Goal: Information Seeking & Learning: Learn about a topic

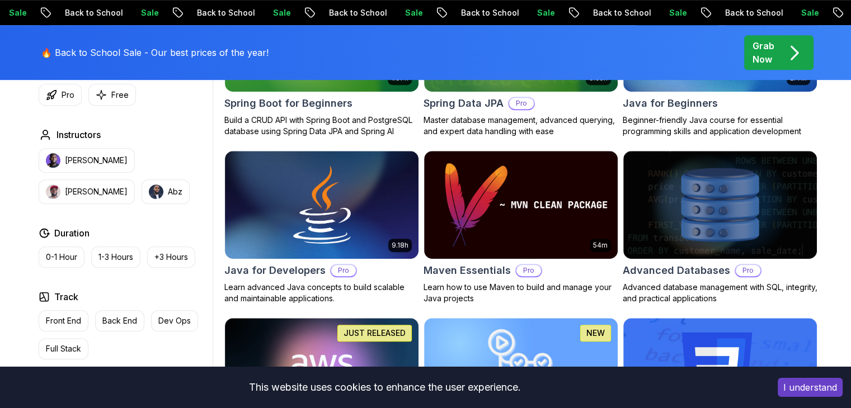
scroll to position [627, 0]
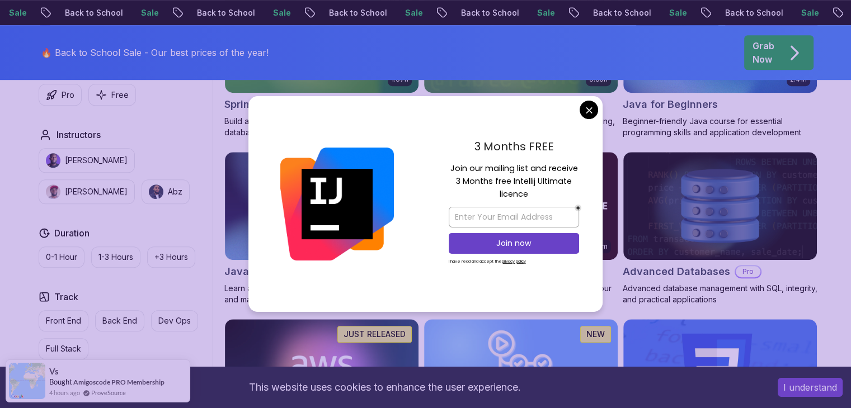
click at [340, 206] on img at bounding box center [337, 205] width 114 height 114
click at [535, 215] on input "email" at bounding box center [514, 217] width 130 height 21
type input "[EMAIL_ADDRESS][DOMAIN_NAME]"
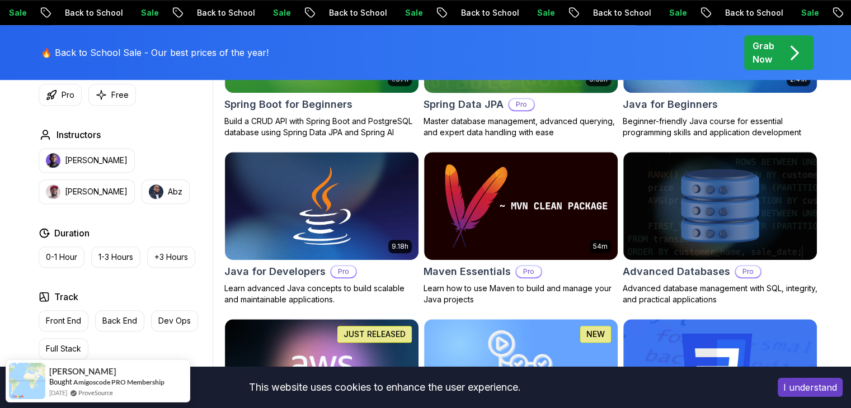
click at [339, 227] on img at bounding box center [321, 206] width 203 height 114
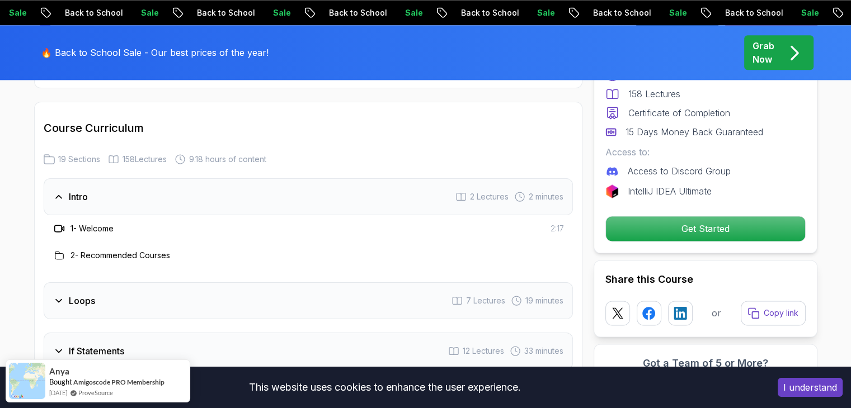
scroll to position [1437, 0]
click at [60, 293] on icon at bounding box center [58, 298] width 11 height 11
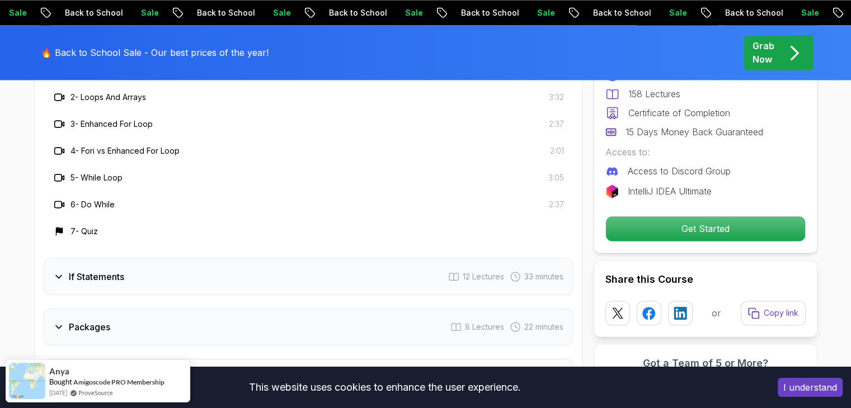
scroll to position [1644, 0]
click at [101, 266] on div "If Statements 12 Lectures 33 minutes" at bounding box center [308, 275] width 529 height 37
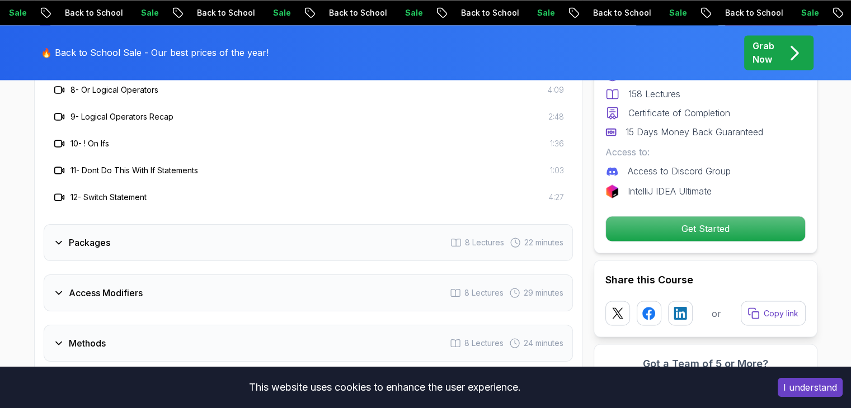
scroll to position [1862, 0]
click at [171, 227] on div "Packages 8 Lectures 22 minutes" at bounding box center [308, 242] width 529 height 37
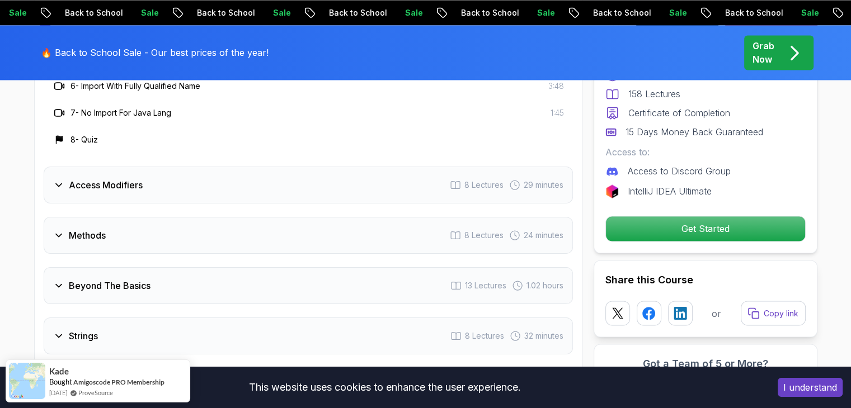
click at [153, 226] on div "Methods 8 Lectures 24 minutes" at bounding box center [308, 235] width 529 height 37
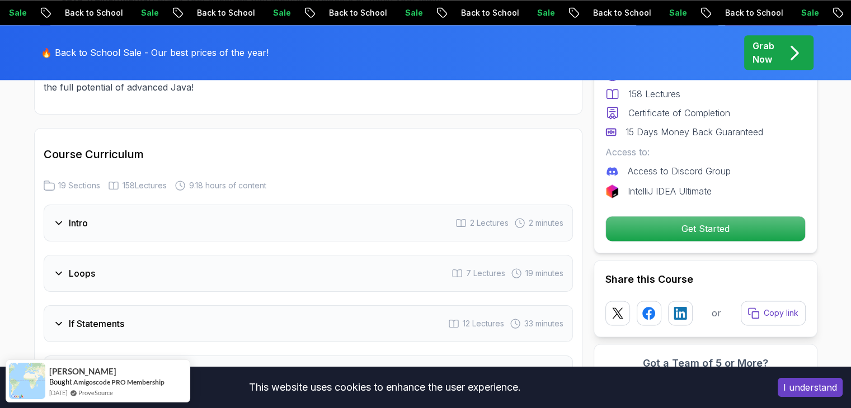
scroll to position [1408, 0]
click at [74, 217] on h3 "Intro" at bounding box center [78, 223] width 19 height 13
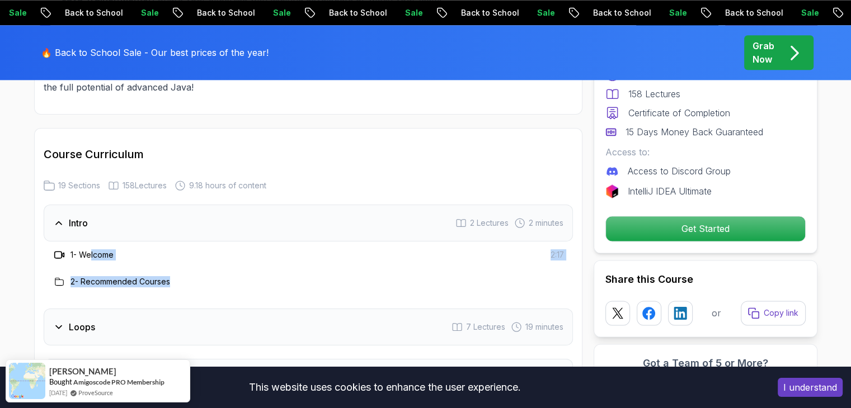
drag, startPoint x: 91, startPoint y: 232, endPoint x: 461, endPoint y: 262, distance: 371.1
click at [461, 262] on div "1 - Welcome 2:17 2 - Recommended Courses" at bounding box center [308, 269] width 529 height 54
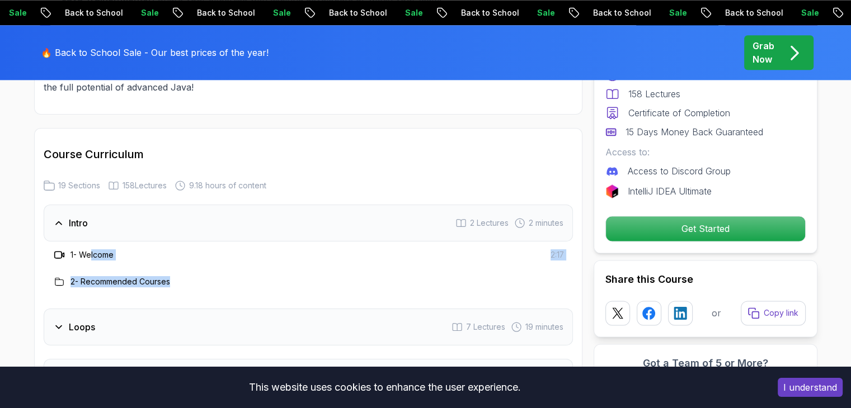
click at [460, 212] on div "Intro 2 Lectures 2 minutes" at bounding box center [308, 223] width 529 height 37
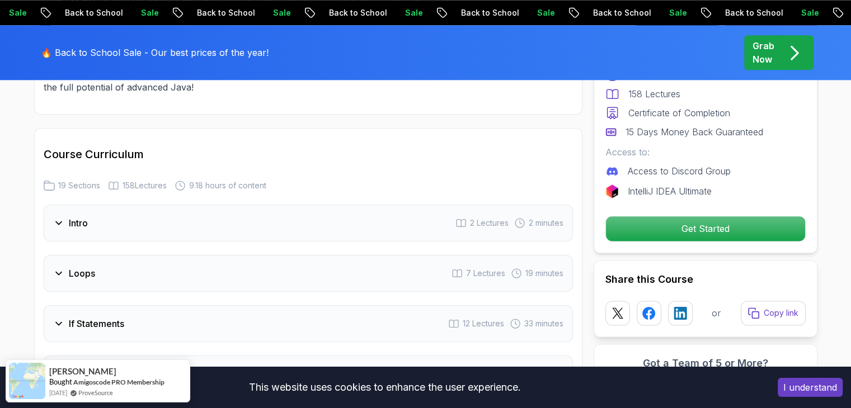
click at [415, 213] on div "Intro 2 Lectures 2 minutes" at bounding box center [308, 223] width 529 height 37
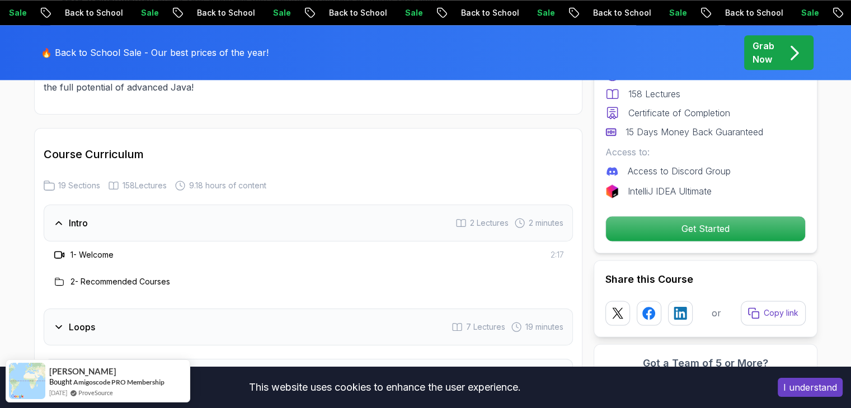
click at [96, 276] on h3 "2 - Recommended Courses" at bounding box center [121, 281] width 100 height 11
click at [60, 252] on icon at bounding box center [57, 255] width 7 height 7
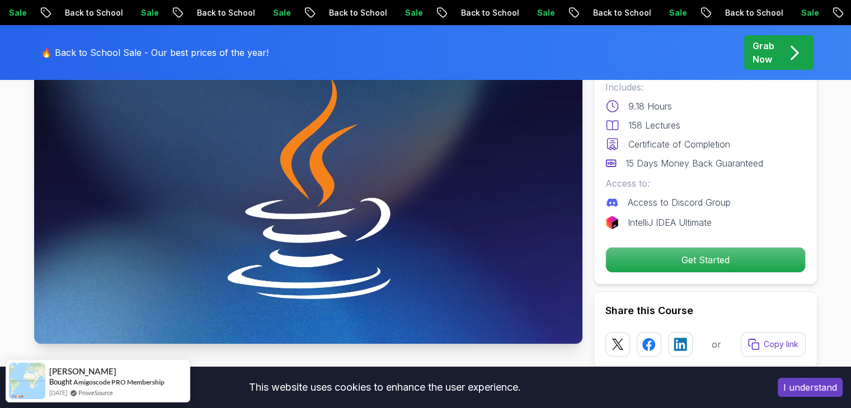
scroll to position [112, 0]
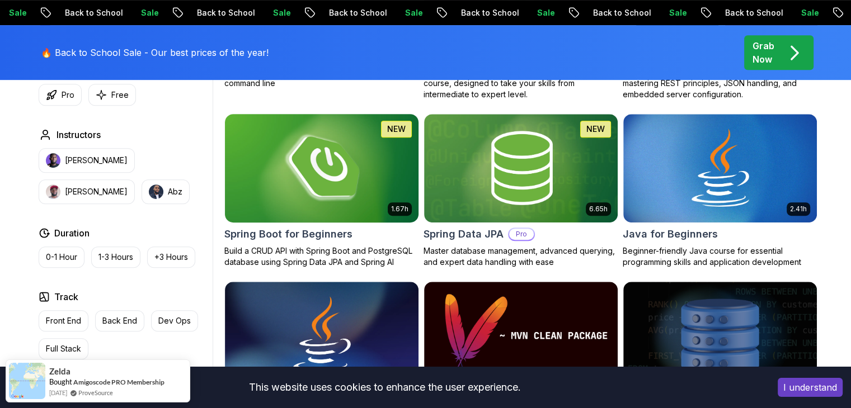
scroll to position [497, 0]
click at [348, 195] on img at bounding box center [321, 168] width 203 height 114
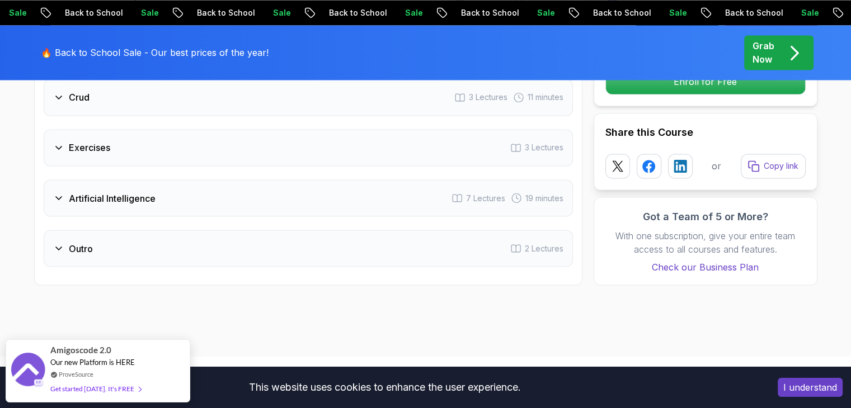
scroll to position [1945, 0]
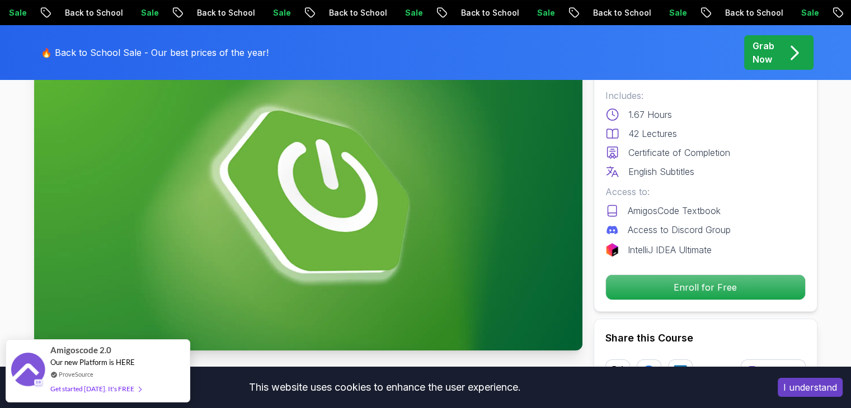
scroll to position [105, 0]
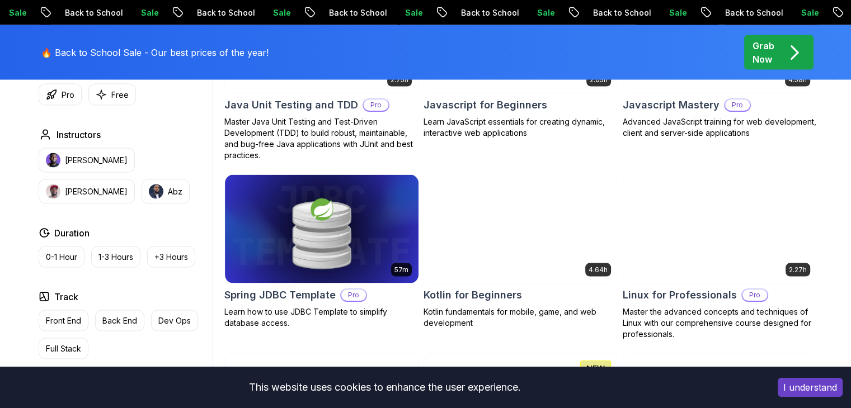
scroll to position [2205, 0]
